Goal: Task Accomplishment & Management: Use online tool/utility

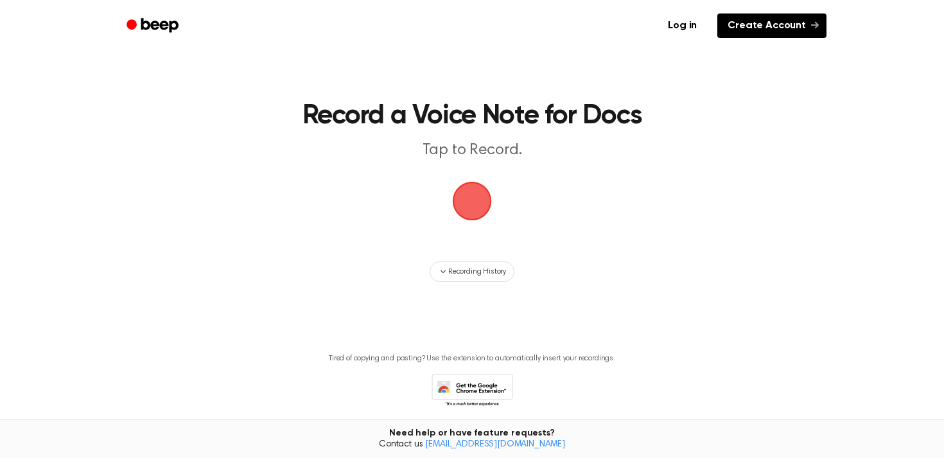
click at [738, 24] on link "Create Account" at bounding box center [771, 25] width 109 height 24
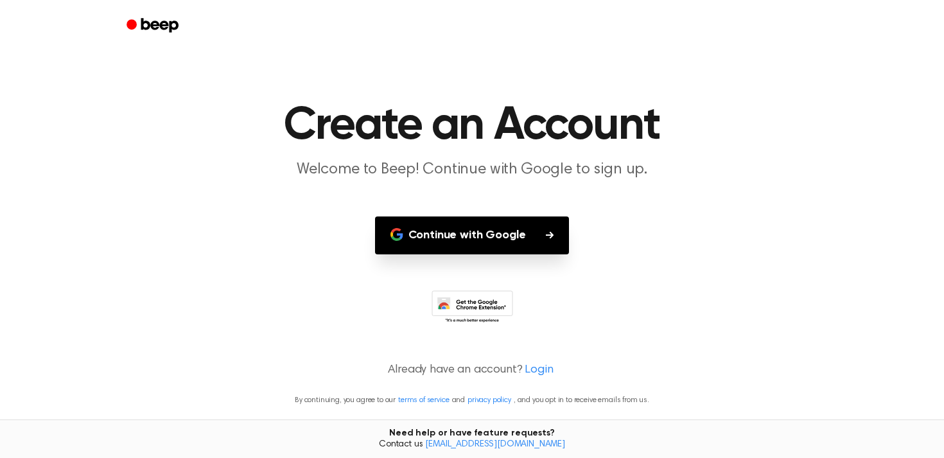
click at [490, 232] on button "Continue with Google" at bounding box center [472, 235] width 195 height 38
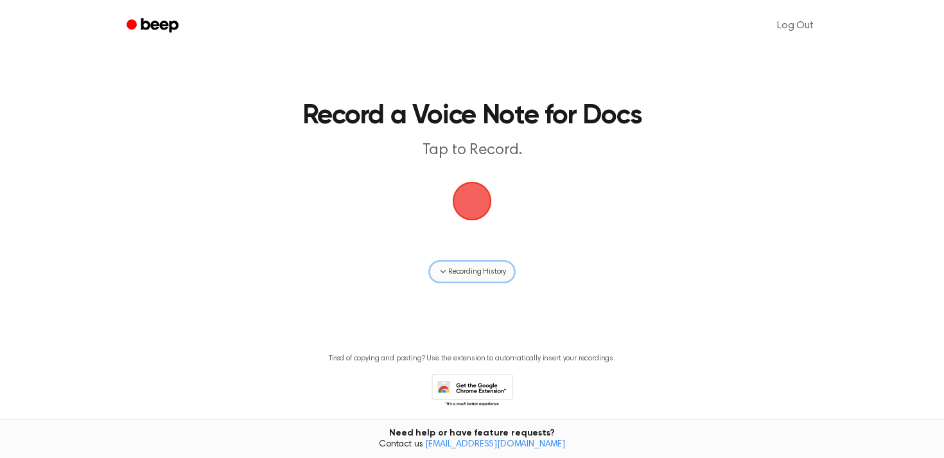
click at [476, 267] on span "Recording History" at bounding box center [477, 272] width 58 height 12
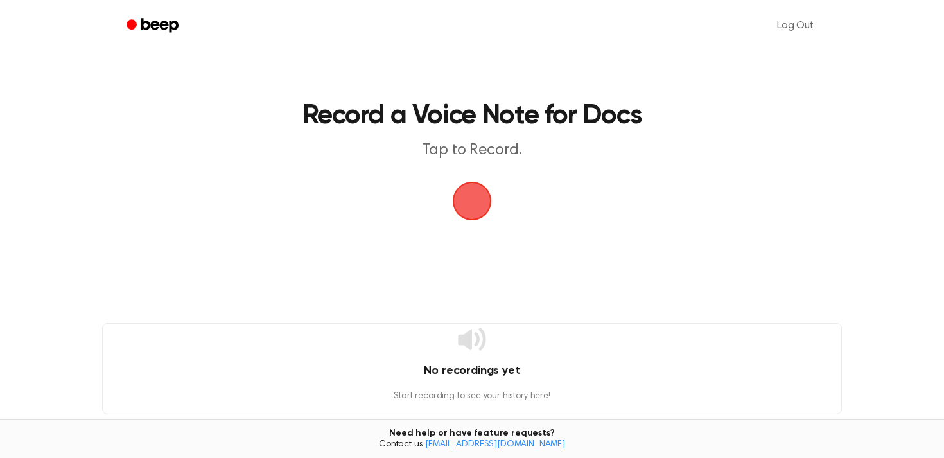
click at [470, 193] on span "button" at bounding box center [472, 201] width 44 height 44
click at [469, 187] on span "button" at bounding box center [472, 201] width 42 height 42
click at [471, 219] on span "button" at bounding box center [472, 201] width 42 height 42
click at [471, 219] on span "button" at bounding box center [472, 201] width 44 height 44
click at [474, 211] on span "button" at bounding box center [472, 201] width 42 height 42
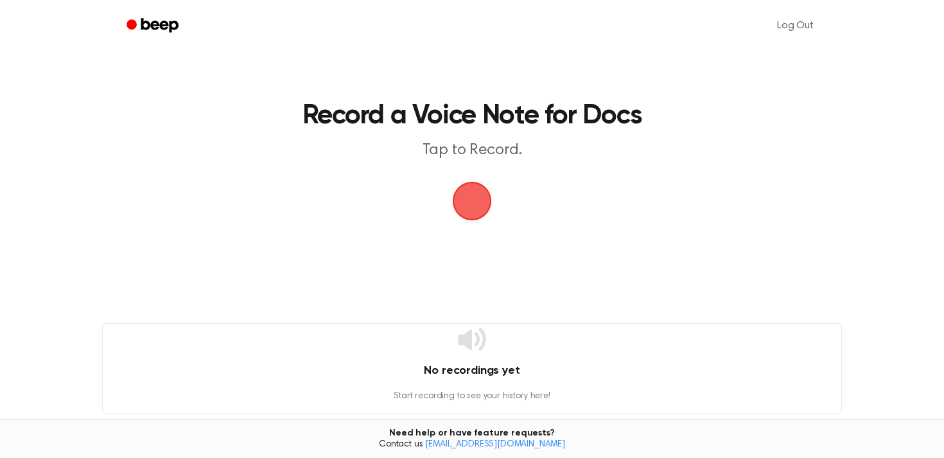
click at [474, 211] on span "button" at bounding box center [472, 201] width 54 height 54
click at [474, 211] on span "button" at bounding box center [472, 201] width 42 height 42
